Goal: Task Accomplishment & Management: Complete application form

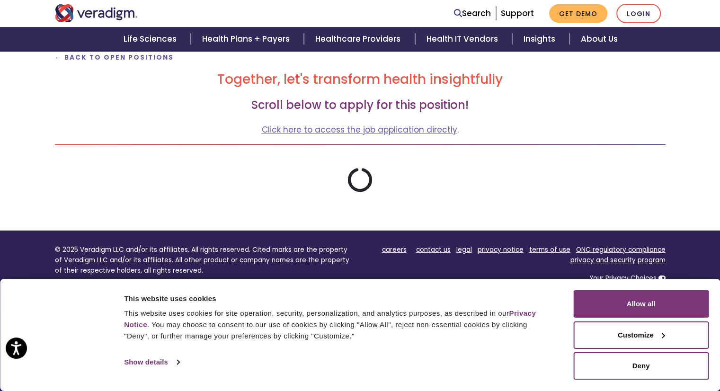
scroll to position [121, 0]
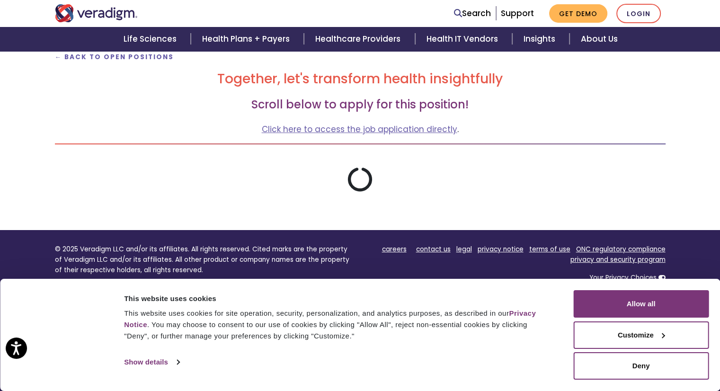
drag, startPoint x: 0, startPoint y: 0, endPoint x: 710, endPoint y: 111, distance: 718.6
click at [710, 111] on html "Press Alt+1 for screen-reader mode, Alt+0 to cancel Accessibility Screen-Reader…" at bounding box center [360, 74] width 720 height 391
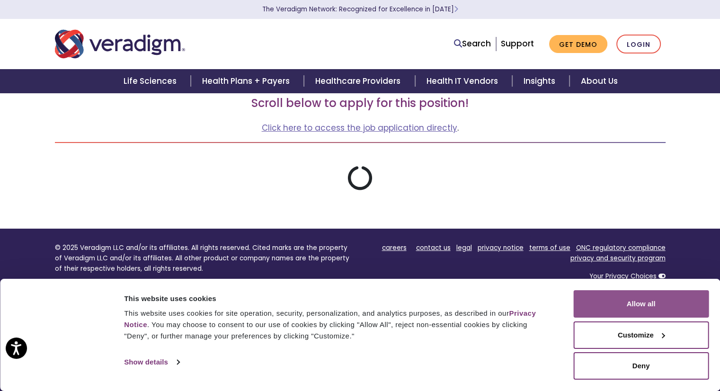
click at [608, 307] on button "Allow all" at bounding box center [640, 303] width 135 height 27
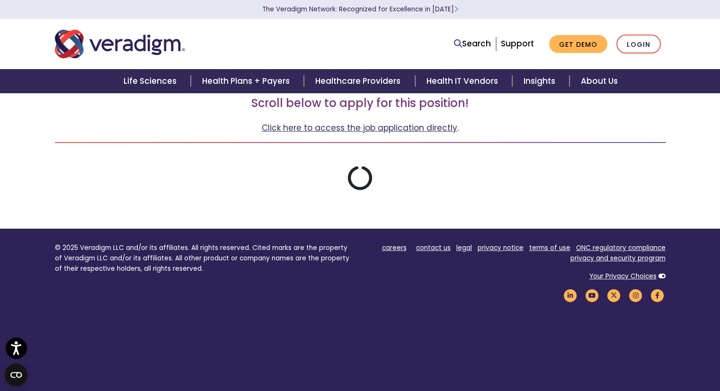
click at [311, 125] on link "Click here to access the job application directly" at bounding box center [360, 127] width 196 height 11
